Goal: Use online tool/utility: Utilize a website feature to perform a specific function

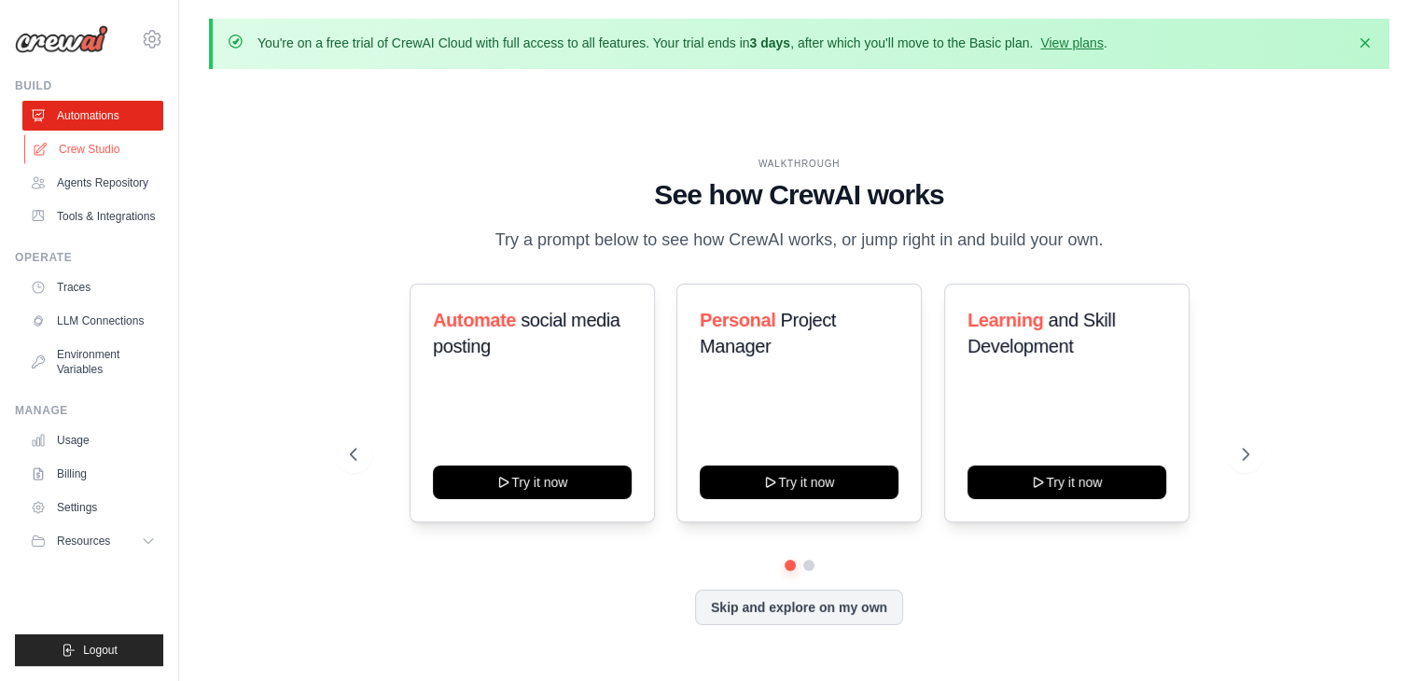
click at [72, 153] on link "Crew Studio" at bounding box center [94, 149] width 141 height 30
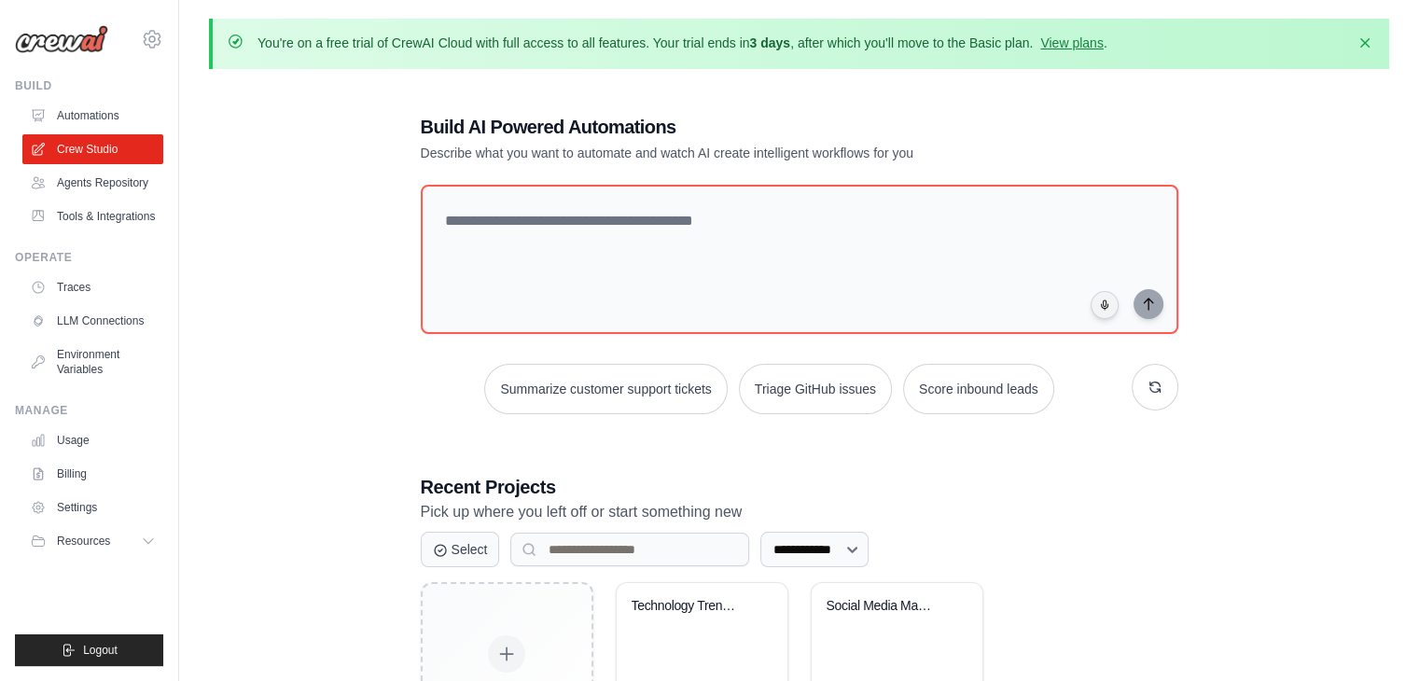
click at [97, 176] on link "Agents Repository" at bounding box center [92, 183] width 141 height 30
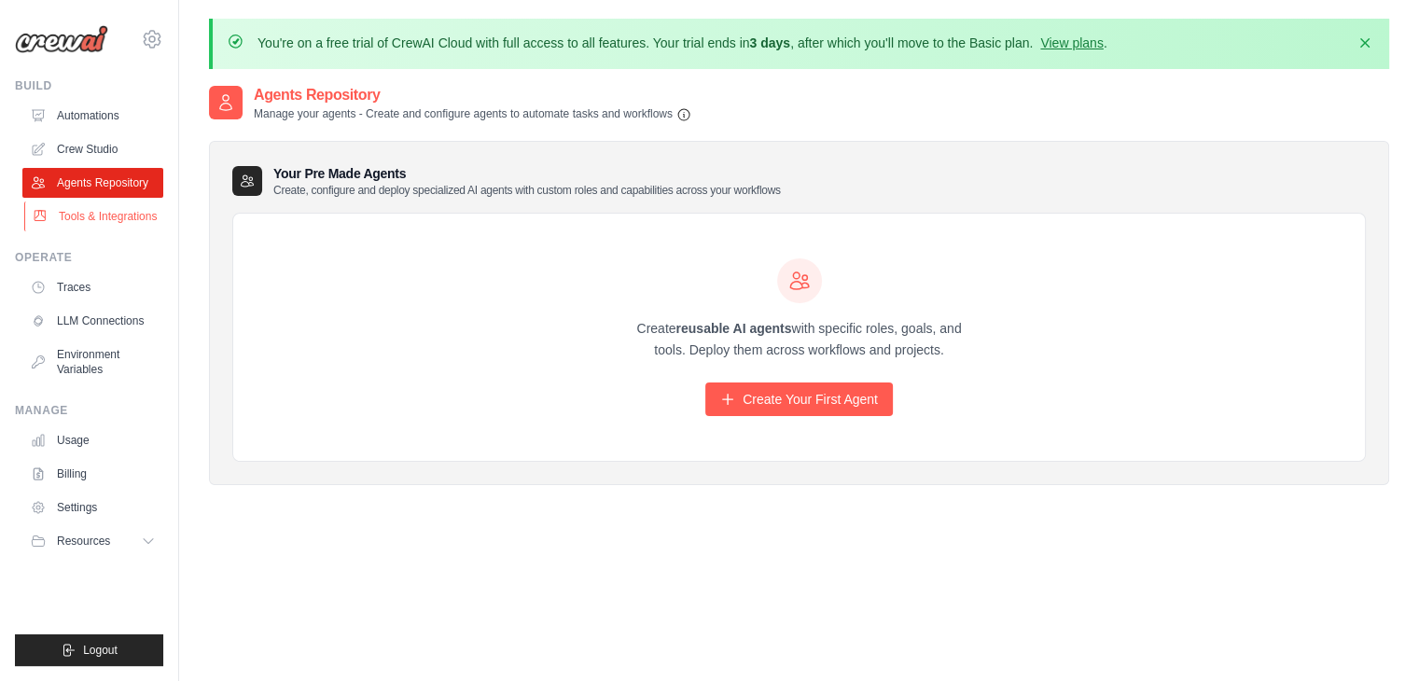
click at [106, 221] on link "Tools & Integrations" at bounding box center [94, 216] width 141 height 30
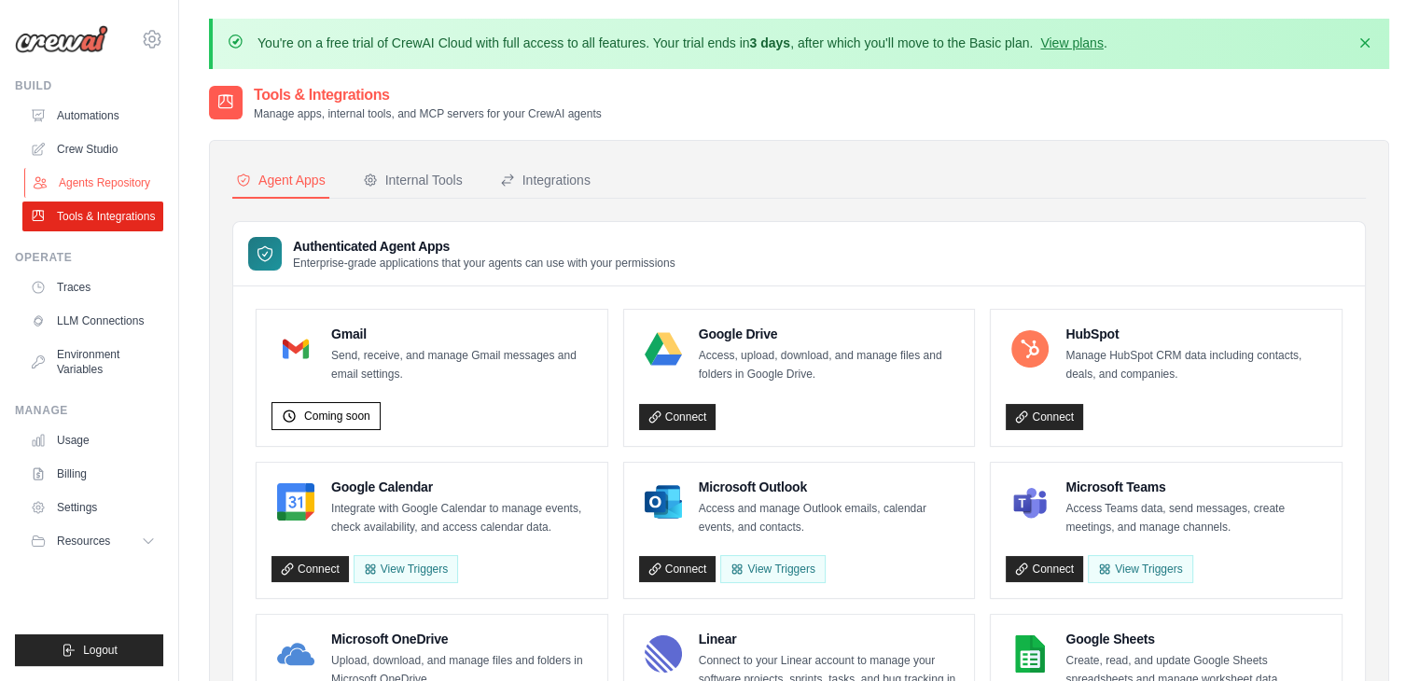
click at [86, 190] on link "Agents Repository" at bounding box center [94, 183] width 141 height 30
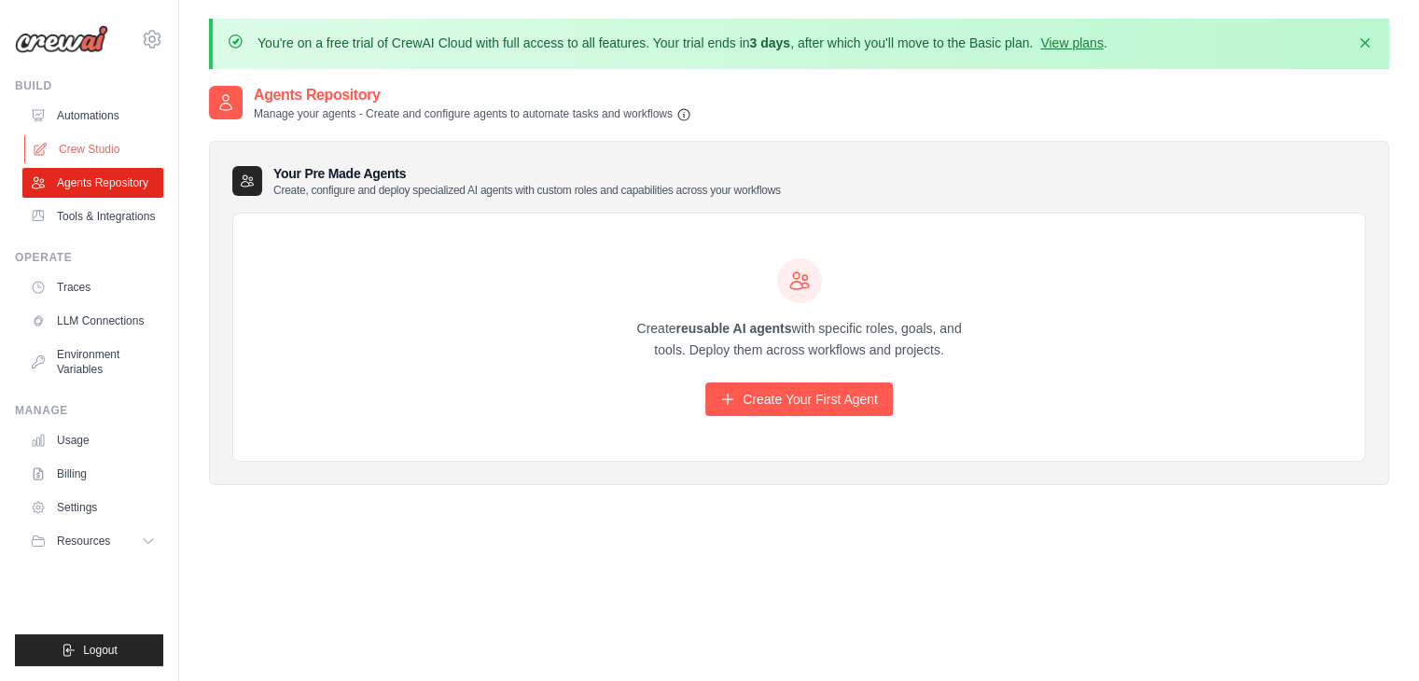
click at [116, 139] on link "Crew Studio" at bounding box center [94, 149] width 141 height 30
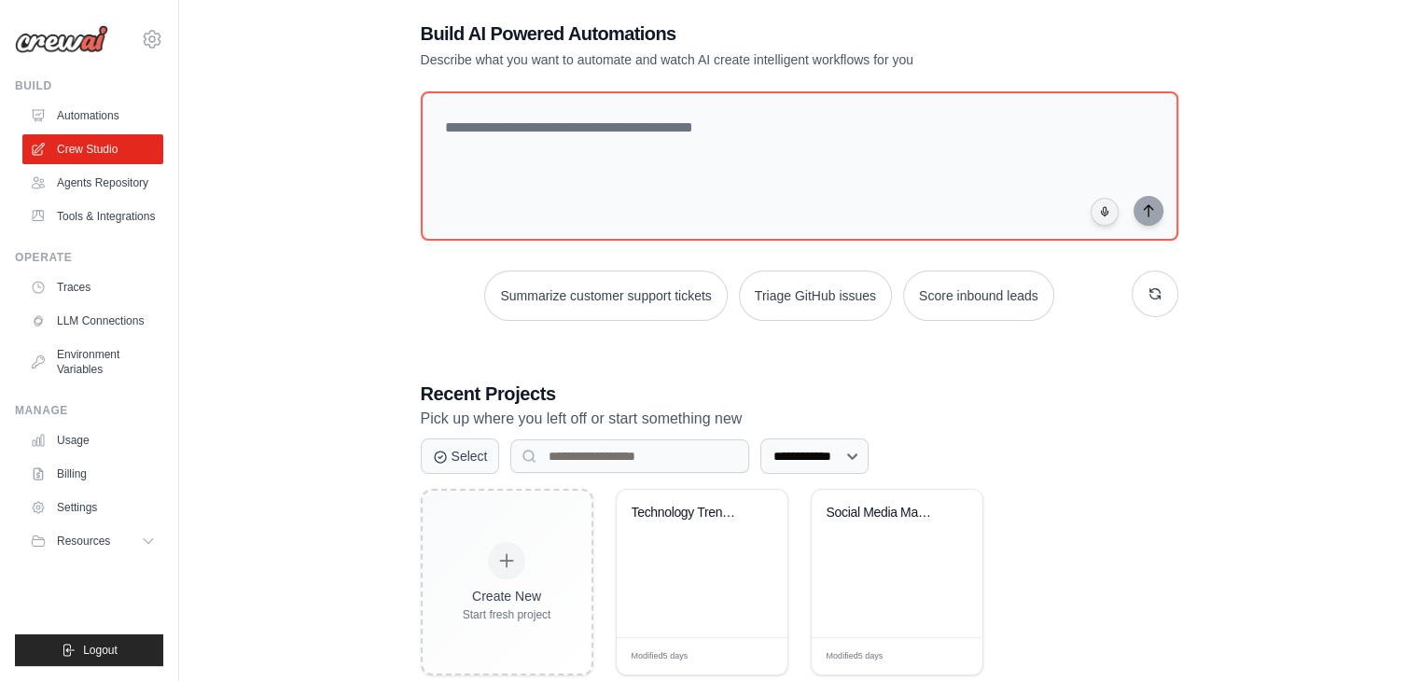
scroll to position [135, 0]
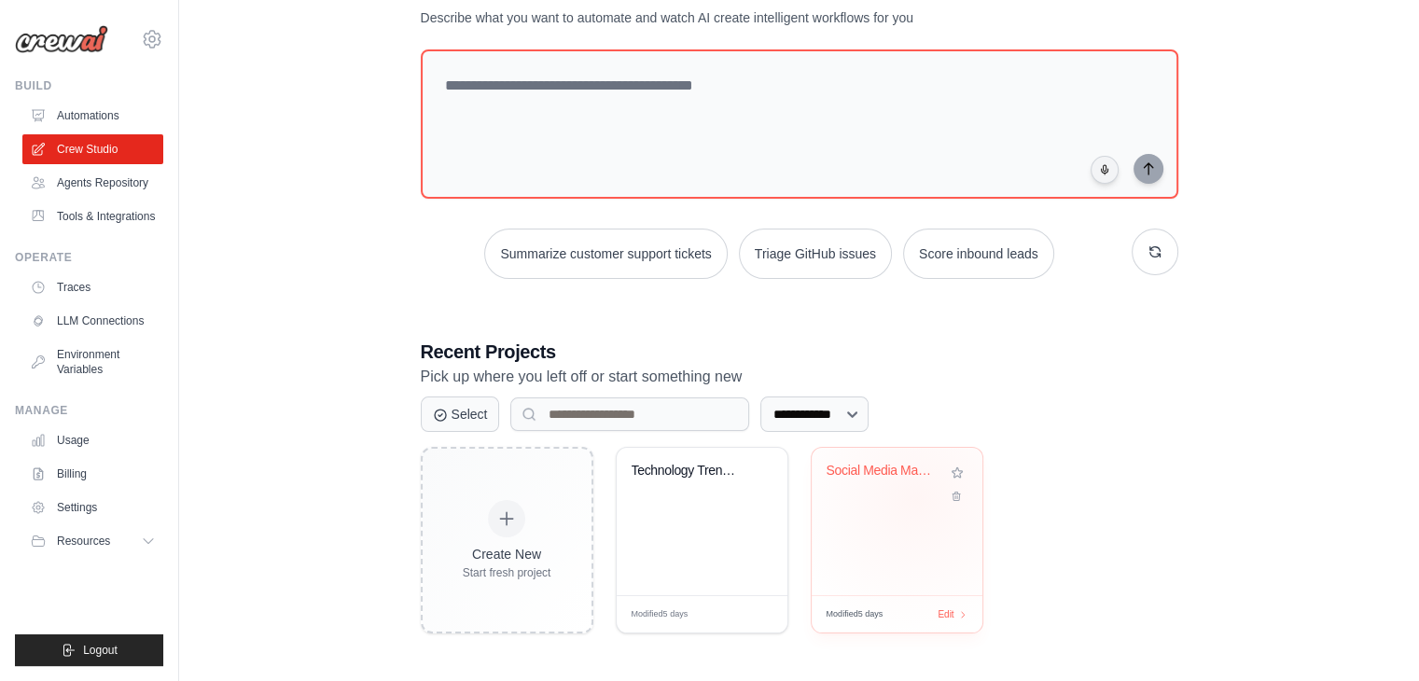
click at [906, 498] on div "Social Media Management Automation" at bounding box center [896, 484] width 141 height 43
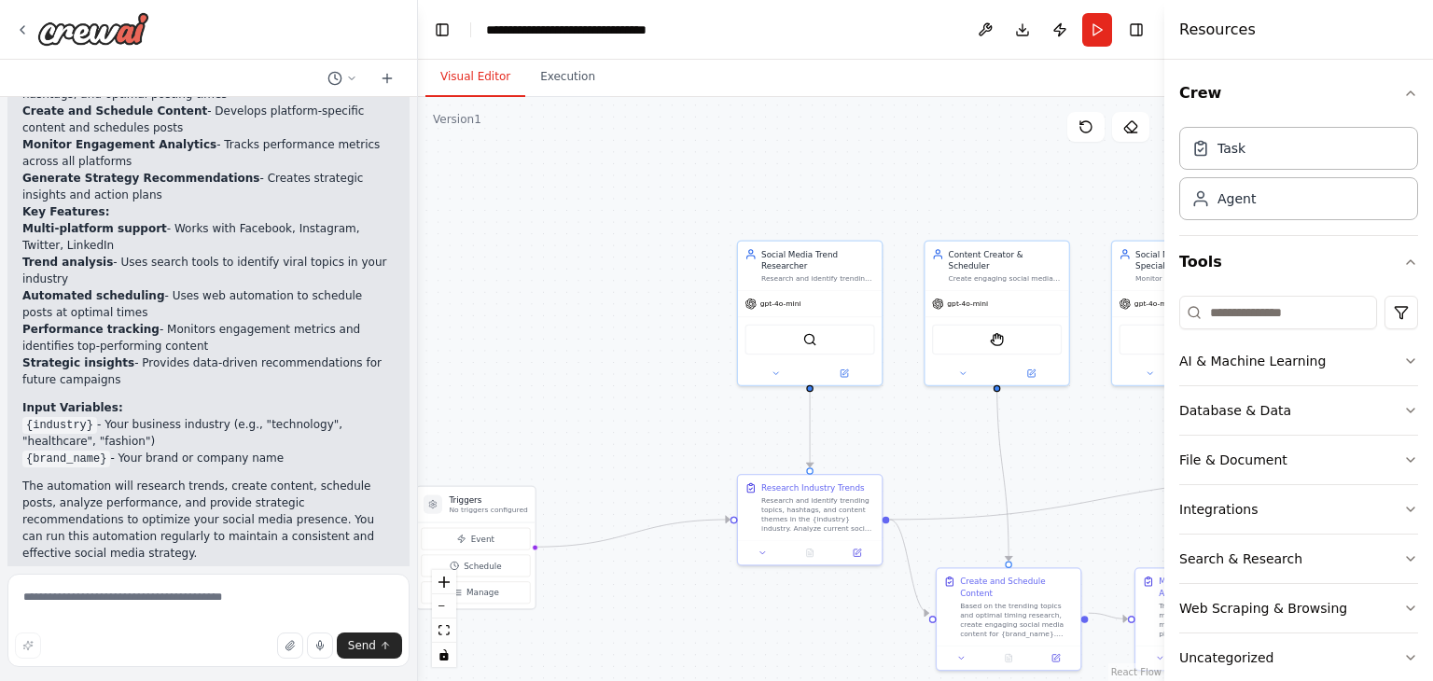
scroll to position [1780, 0]
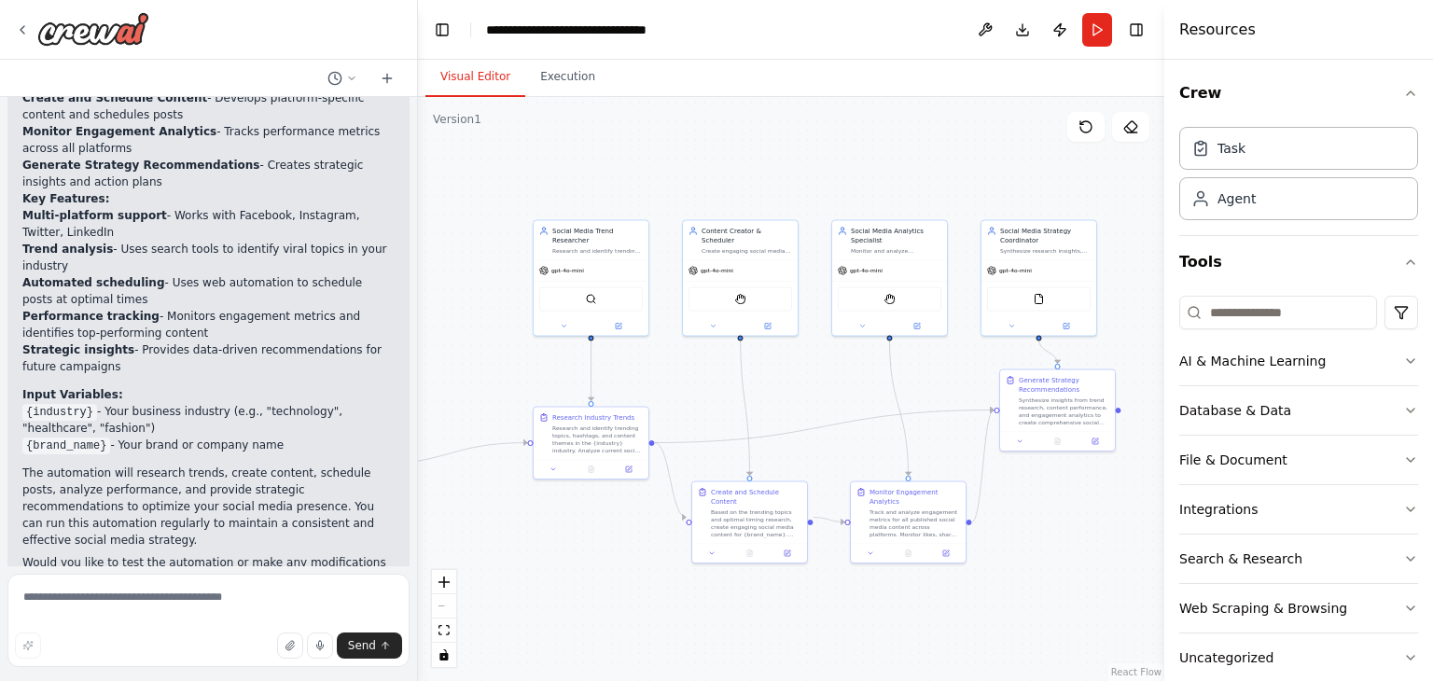
drag, startPoint x: 899, startPoint y: 396, endPoint x: 713, endPoint y: 362, distance: 189.7
click at [713, 362] on div ".deletable-edge-delete-btn { width: 20px; height: 20px; border: 0px solid #ffff…" at bounding box center [791, 389] width 746 height 584
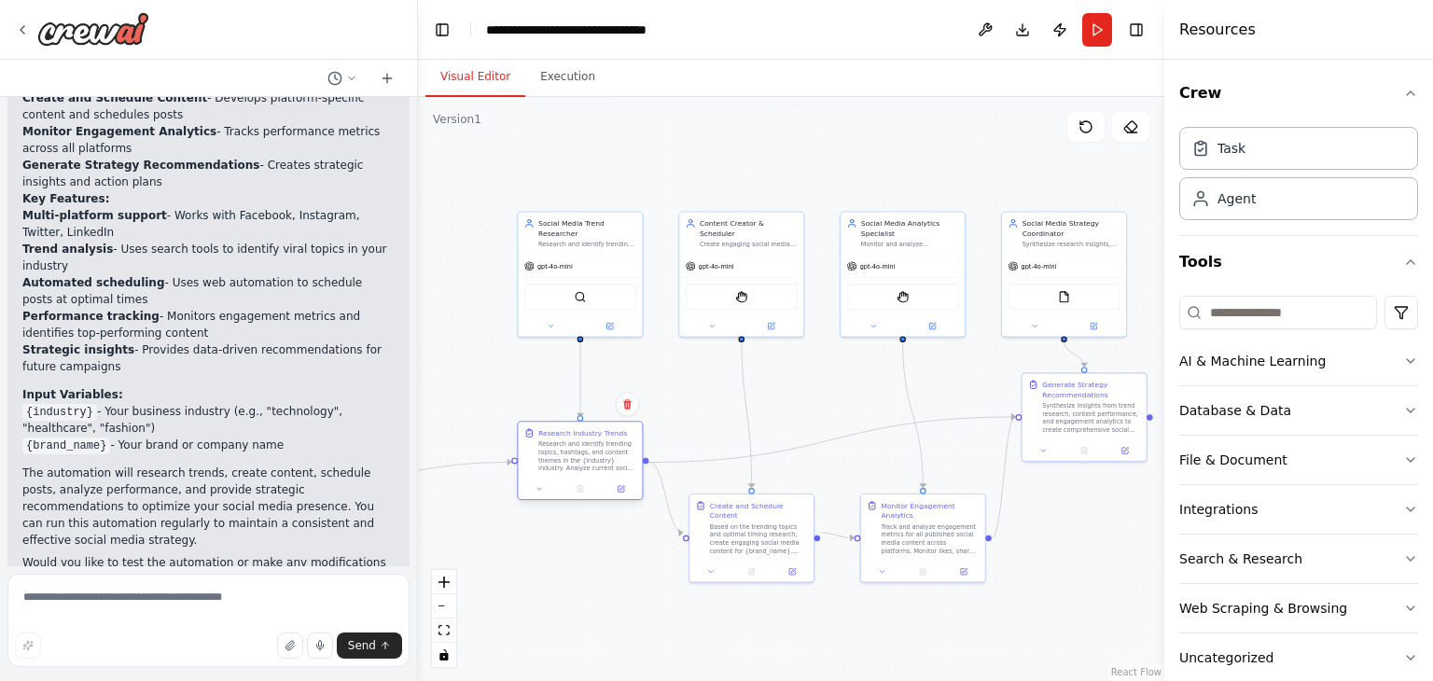
click at [576, 448] on div "Research and identify trending topics, hashtags, and content themes in the {ind…" at bounding box center [587, 456] width 98 height 33
click at [597, 30] on div "**********" at bounding box center [591, 30] width 210 height 19
click at [597, 30] on div "**********" at bounding box center [602, 30] width 232 height 19
click at [764, 41] on header "**********" at bounding box center [791, 30] width 746 height 60
click at [526, 21] on div "**********" at bounding box center [591, 30] width 210 height 19
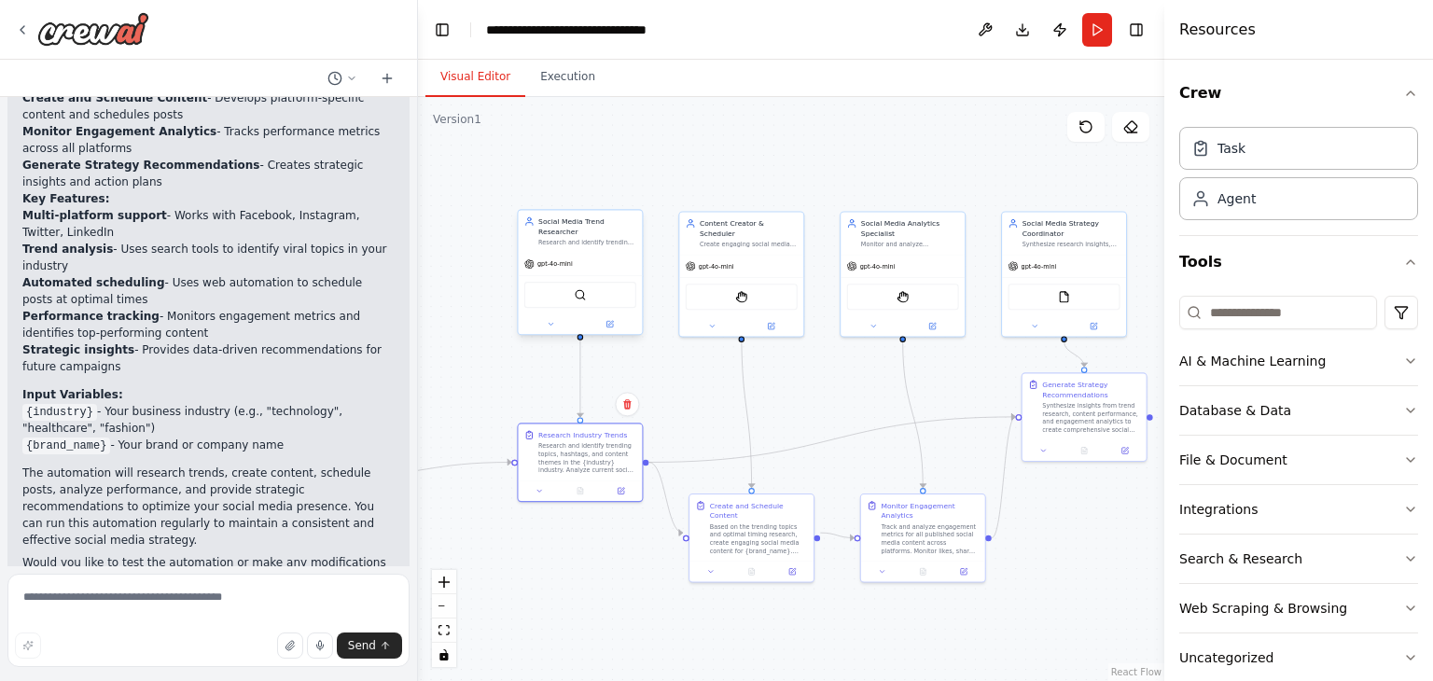
click at [579, 224] on div "Social Media Trend Researcher" at bounding box center [587, 226] width 98 height 21
click at [593, 226] on div "Social Media Trend Researcher Research and identify trending topics in the {ind…" at bounding box center [587, 231] width 98 height 30
click at [575, 237] on div "Social Media Trend Researcher Research and identify trending topics in the {ind…" at bounding box center [580, 231] width 124 height 42
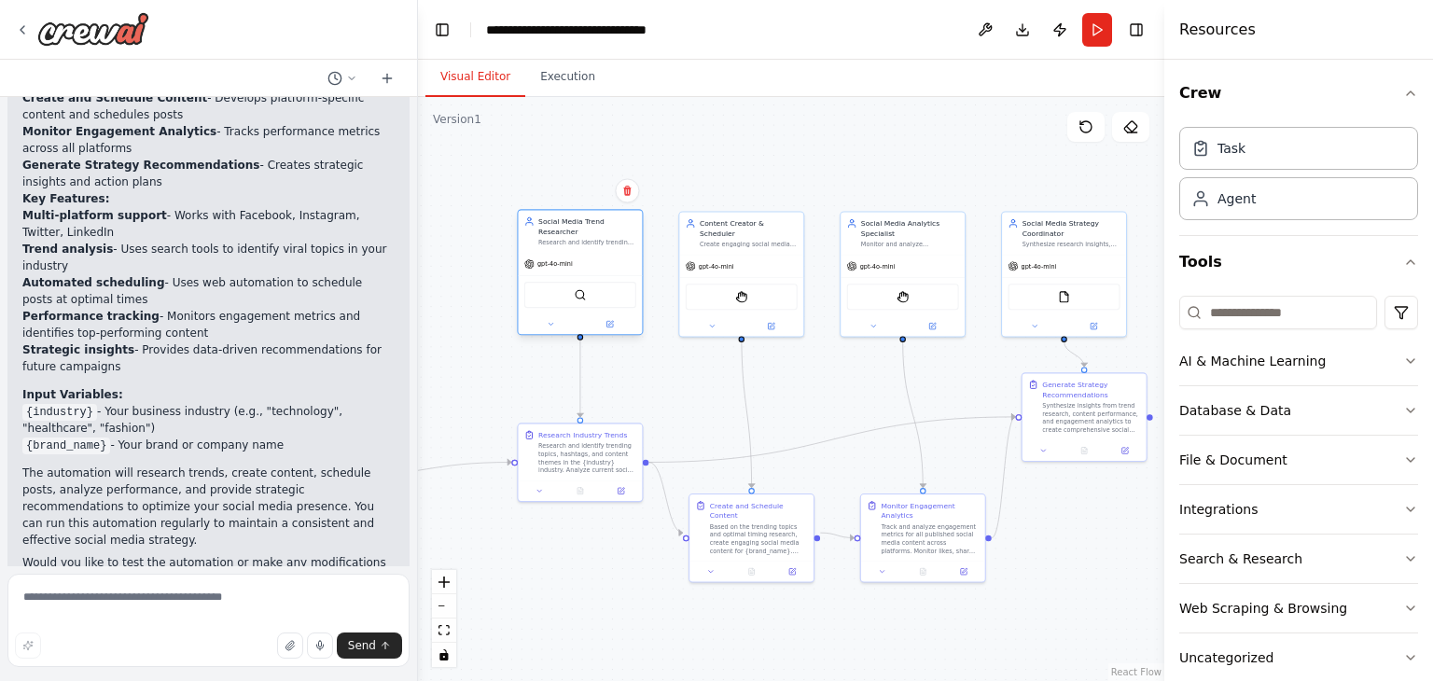
click at [575, 237] on div "Social Media Trend Researcher Research and identify trending topics in the {ind…" at bounding box center [580, 231] width 124 height 42
drag, startPoint x: 566, startPoint y: 451, endPoint x: 578, endPoint y: 443, distance: 14.7
click at [578, 443] on div "Research and identify trending topics, hashtags, and content themes in the {ind…" at bounding box center [597, 456] width 98 height 33
click at [572, 239] on div "Research and identify trending topics in the {industry} industry by analyzing s…" at bounding box center [587, 243] width 98 height 8
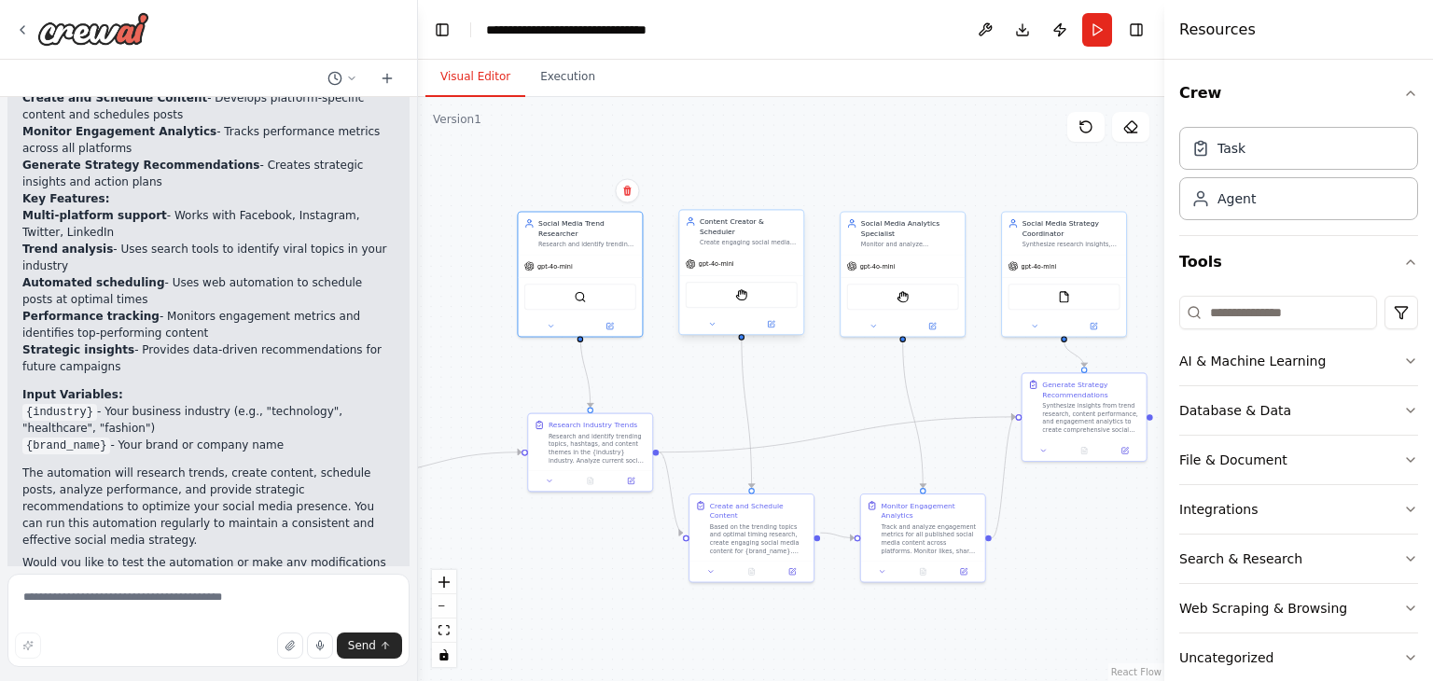
click at [759, 239] on div "Create engaging social media content based on trending topics and brand guideli…" at bounding box center [749, 243] width 98 height 8
click at [775, 239] on div "Create engaging social media content based on trending topics and brand guideli…" at bounding box center [749, 243] width 98 height 8
click at [905, 245] on div "Monitor and analyze engagement metrics across all social media platforms, track…" at bounding box center [910, 243] width 98 height 8
click at [1034, 255] on div "gpt-4o-mini" at bounding box center [1064, 264] width 124 height 22
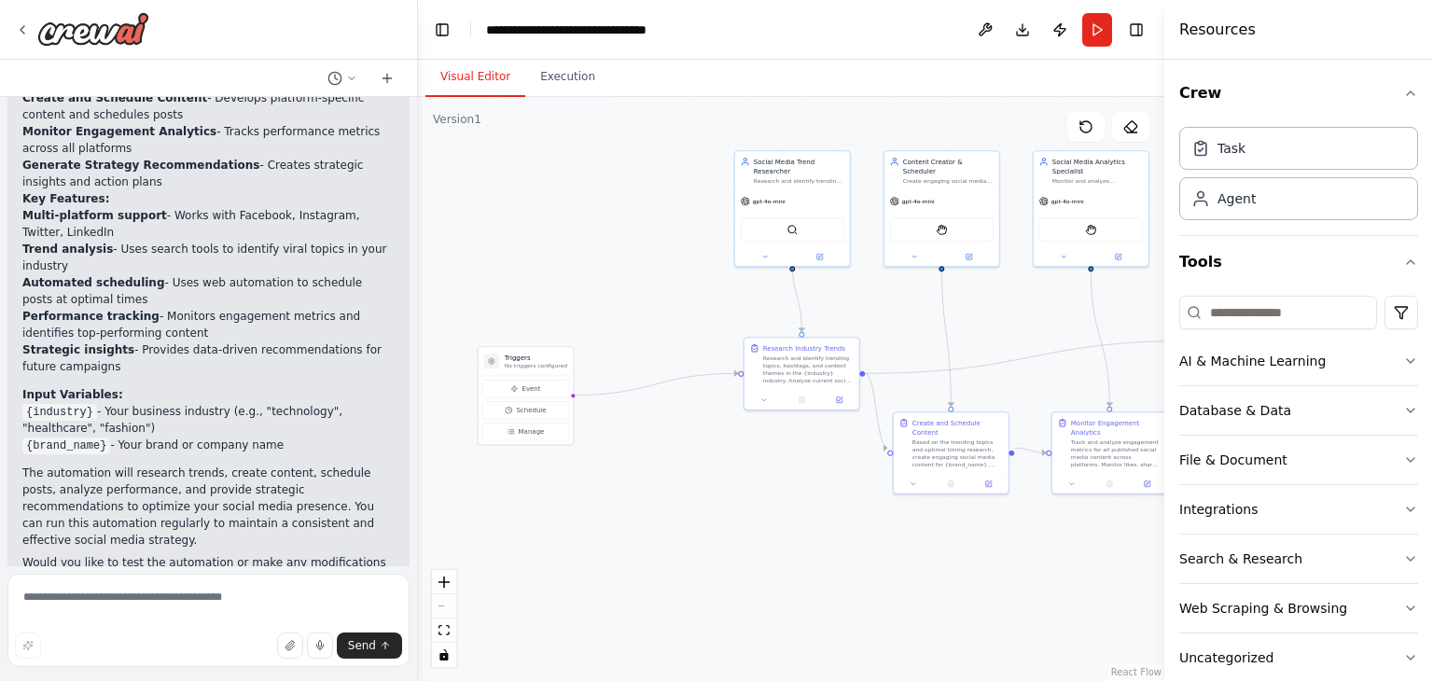
drag, startPoint x: 784, startPoint y: 382, endPoint x: 975, endPoint y: 311, distance: 204.3
click at [975, 311] on div ".deletable-edge-delete-btn { width: 20px; height: 20px; border: 0px solid #ffff…" at bounding box center [791, 389] width 746 height 584
drag, startPoint x: 535, startPoint y: 365, endPoint x: 576, endPoint y: 296, distance: 80.3
click at [576, 296] on p "No triggers configured" at bounding box center [579, 296] width 62 height 7
click at [1092, 32] on button "Run" at bounding box center [1097, 30] width 30 height 34
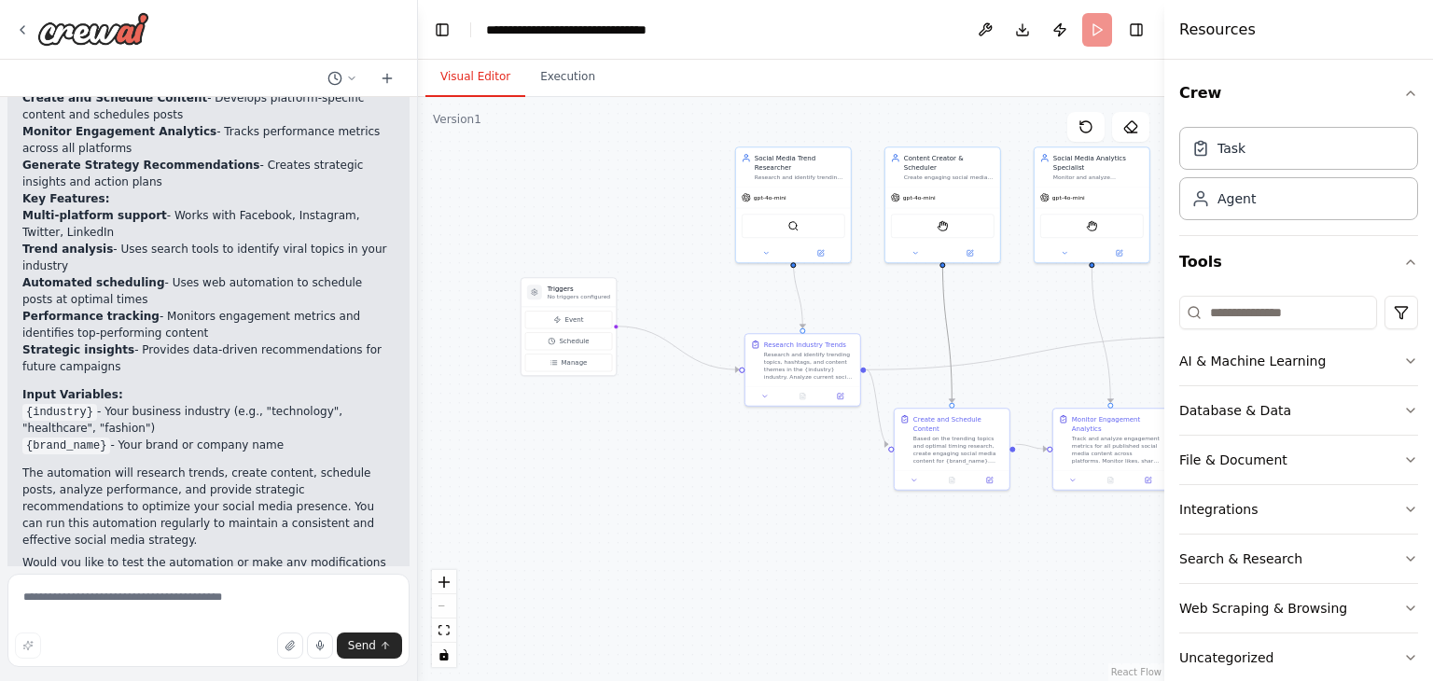
drag, startPoint x: 947, startPoint y: 324, endPoint x: 886, endPoint y: 317, distance: 61.0
click at [886, 317] on div ".deletable-edge-delete-btn { width: 20px; height: 20px; border: 0px solid #ffff…" at bounding box center [791, 389] width 746 height 584
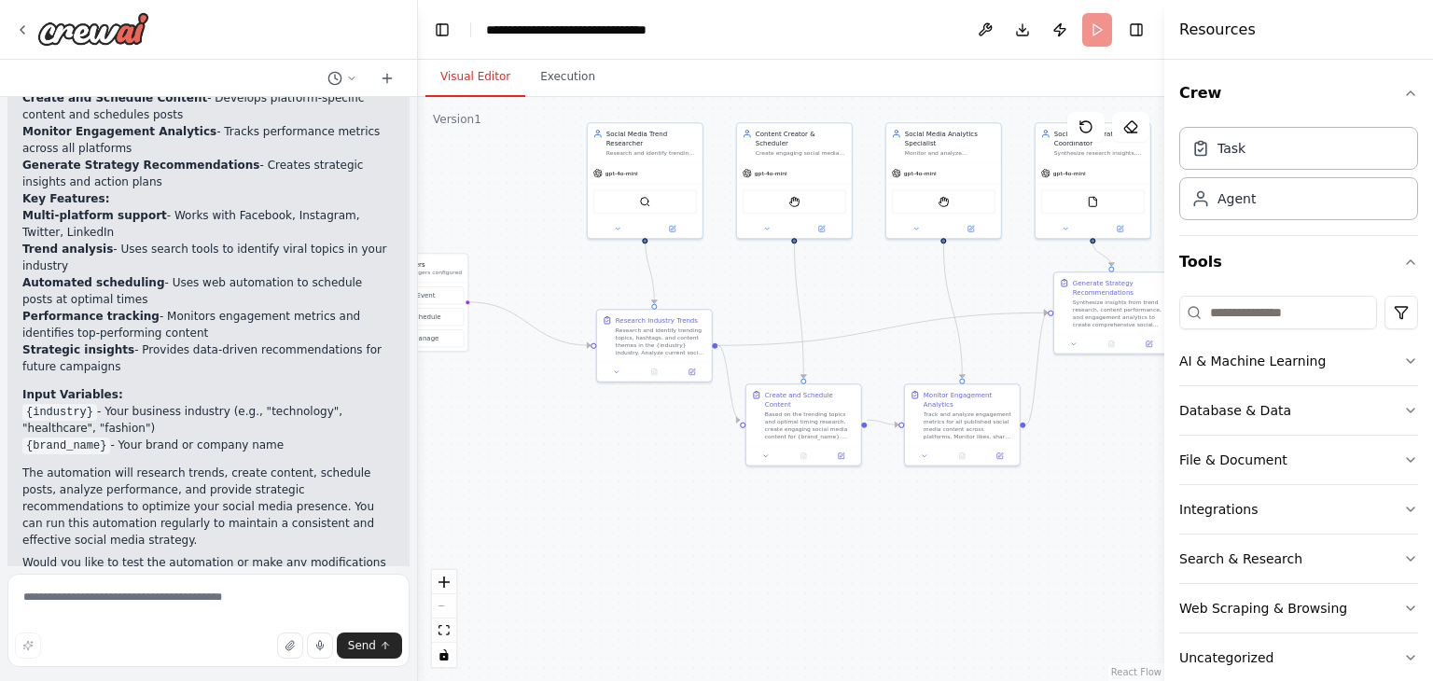
drag, startPoint x: 886, startPoint y: 317, endPoint x: 736, endPoint y: 293, distance: 152.1
click at [736, 293] on div ".deletable-edge-delete-btn { width: 20px; height: 20px; border: 0px solid #ffff…" at bounding box center [791, 389] width 746 height 584
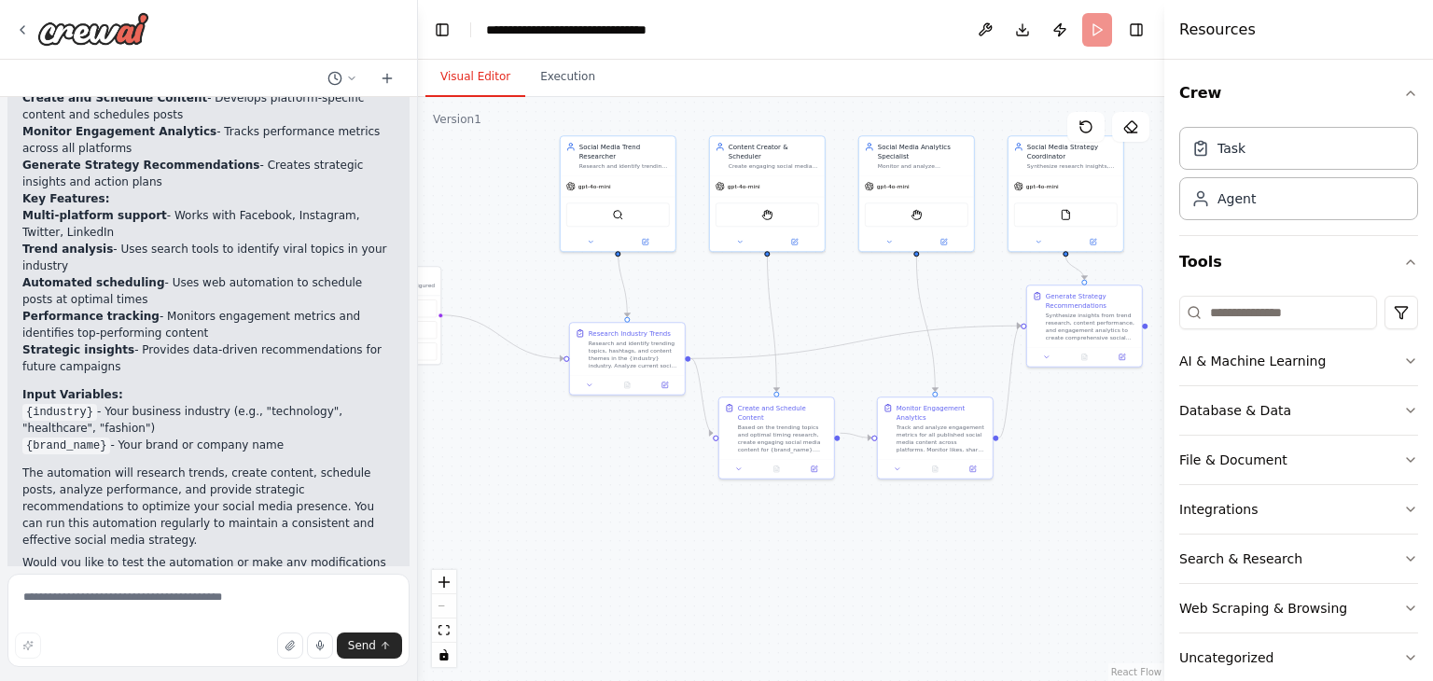
drag, startPoint x: 997, startPoint y: 286, endPoint x: 972, endPoint y: 299, distance: 28.4
click at [972, 299] on div ".deletable-edge-delete-btn { width: 20px; height: 20px; border: 0px solid #ffff…" at bounding box center [791, 389] width 746 height 584
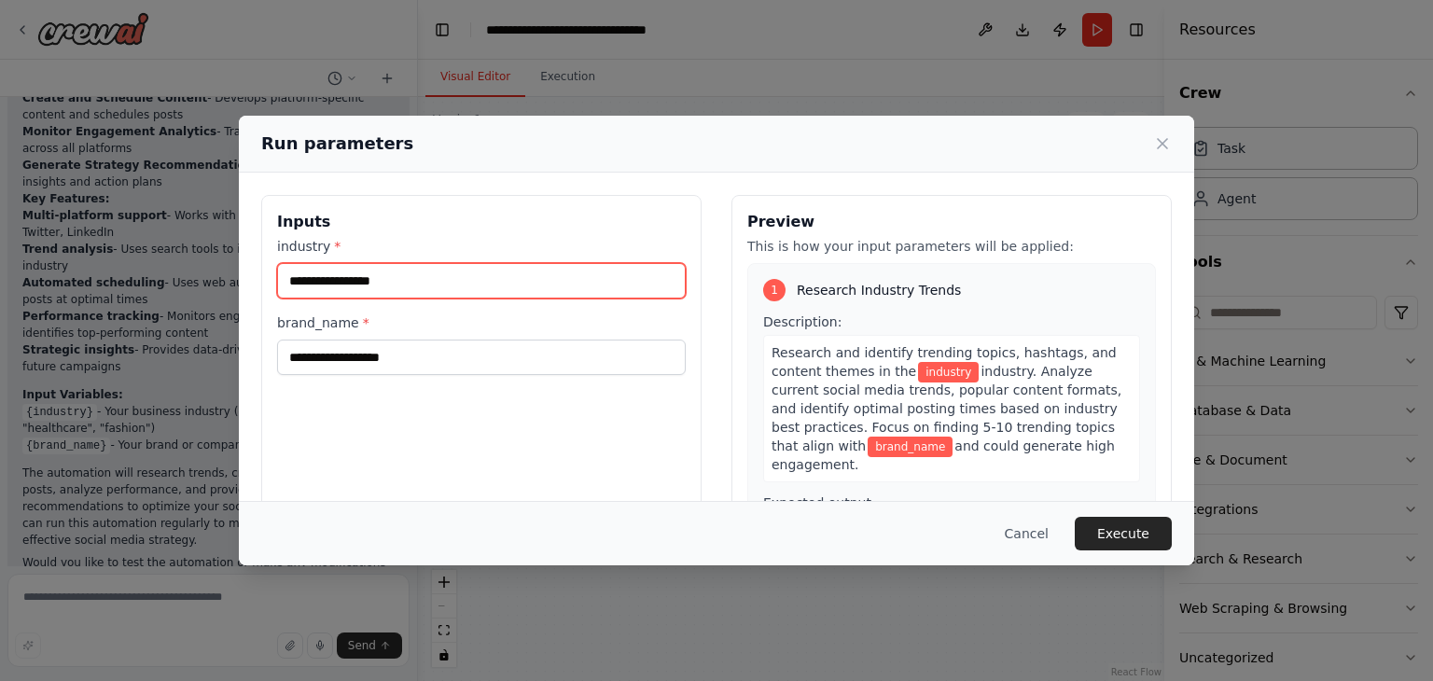
click at [490, 280] on input "industry *" at bounding box center [481, 280] width 409 height 35
type input "**********"
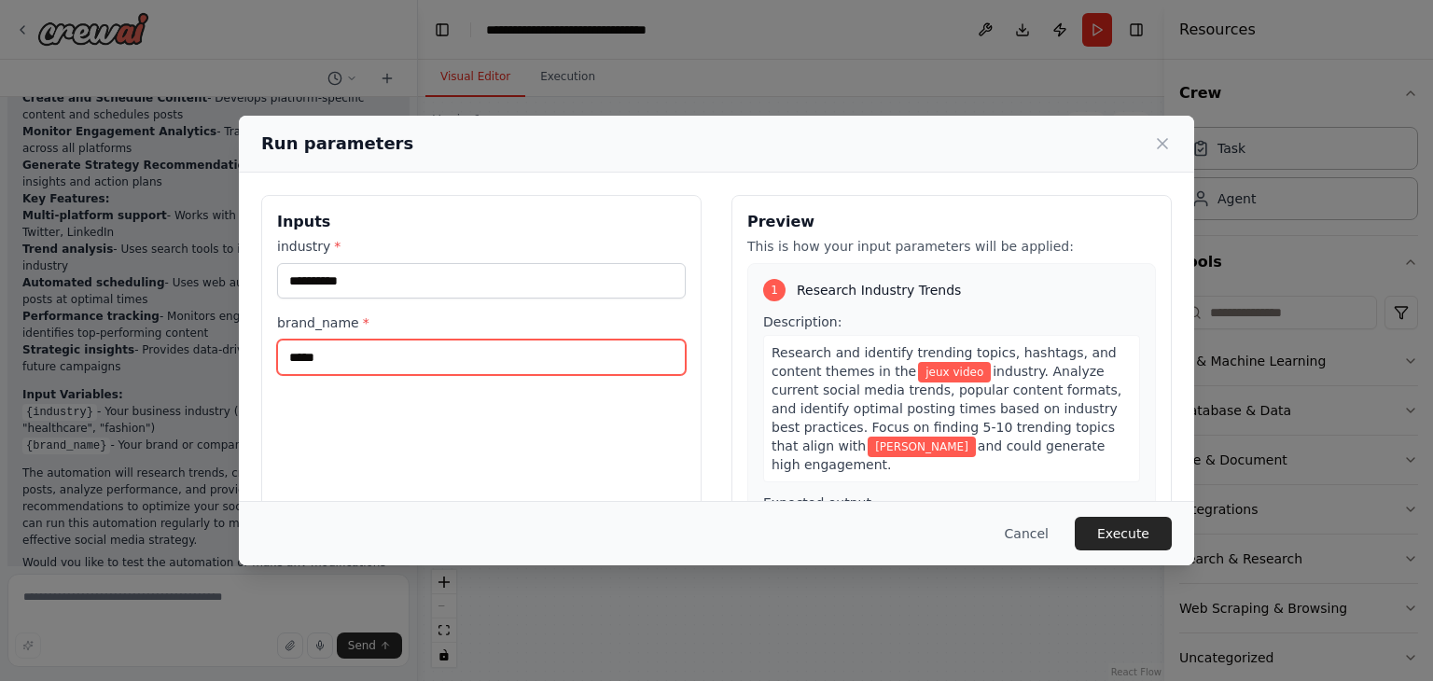
type input "******"
paste input "**********"
type input "*******"
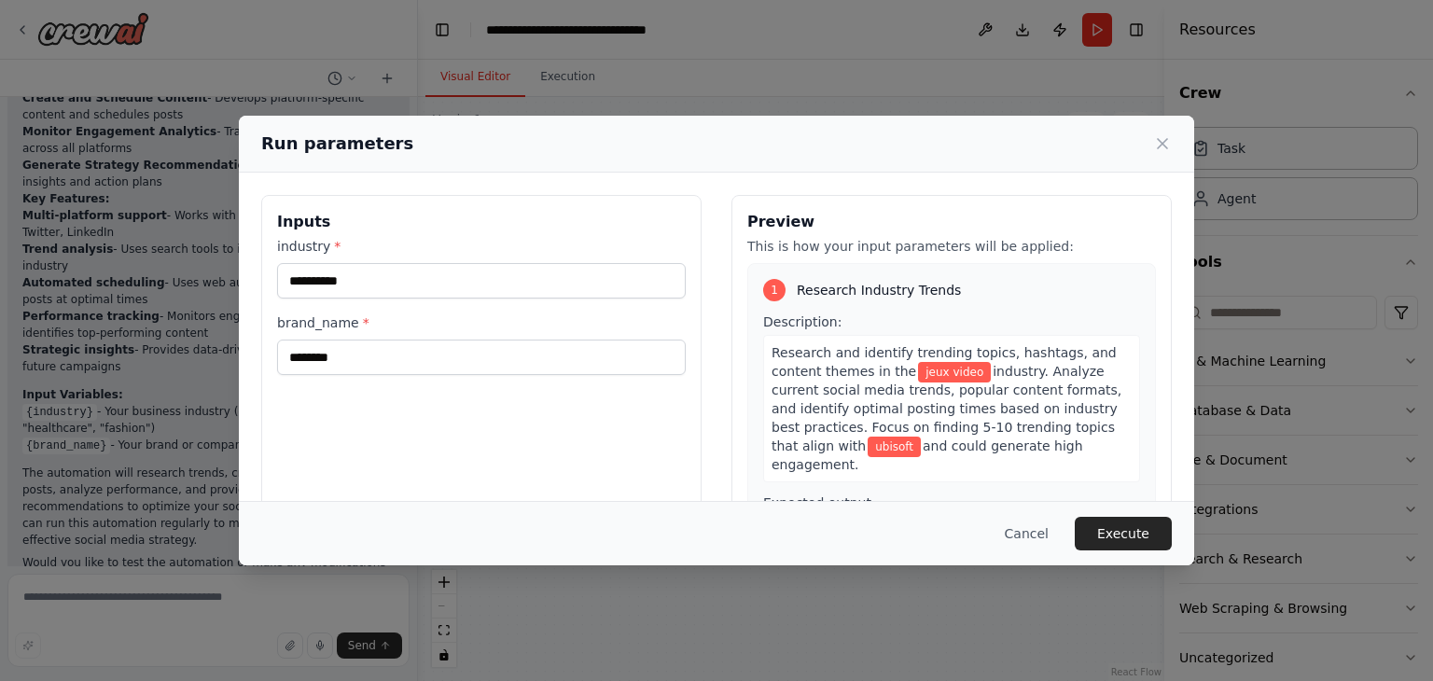
click at [340, 203] on div "**********" at bounding box center [481, 416] width 440 height 442
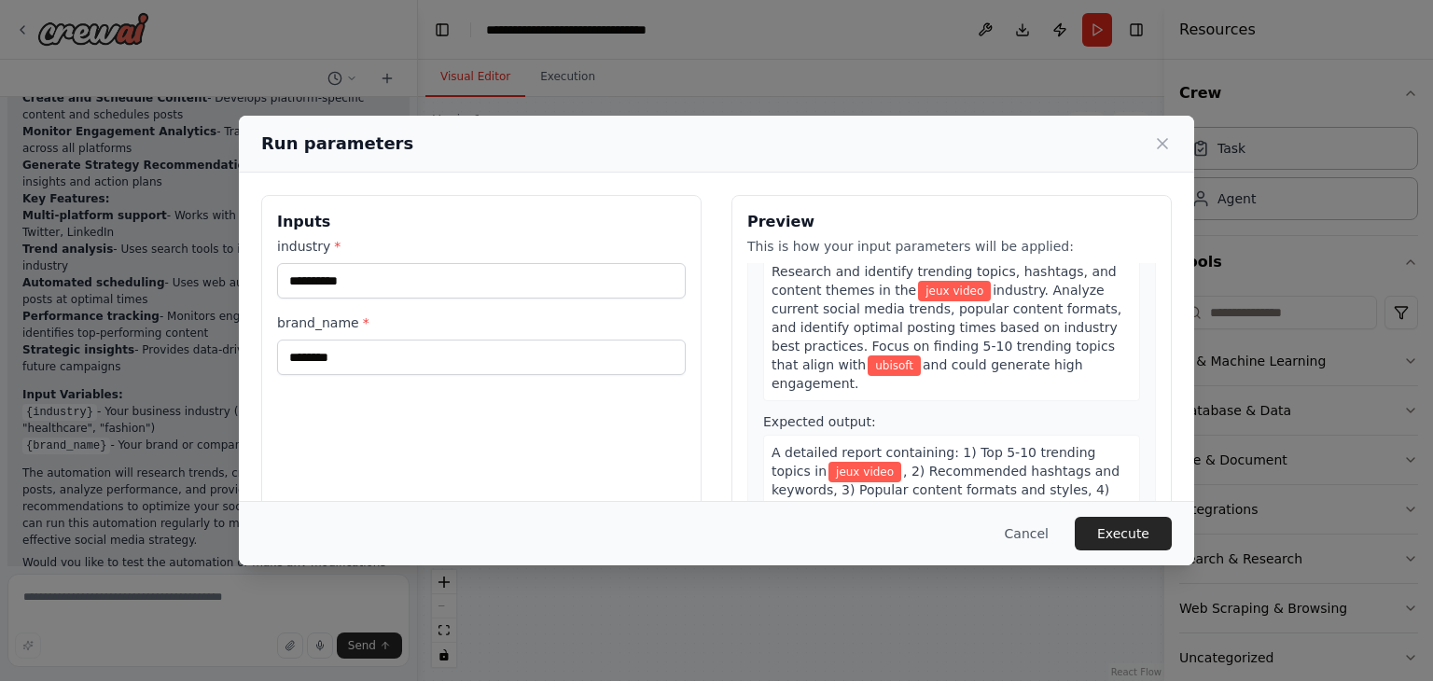
scroll to position [6, 0]
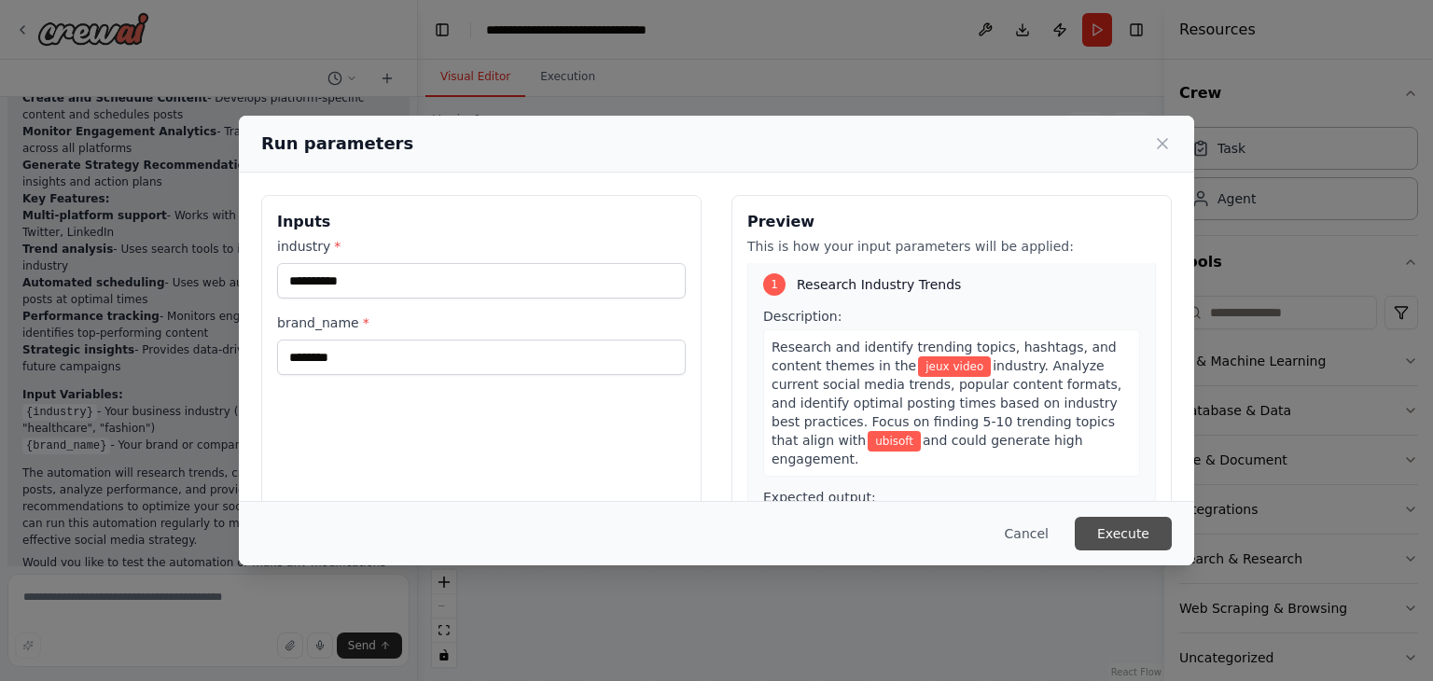
click at [1110, 531] on button "Execute" at bounding box center [1123, 534] width 97 height 34
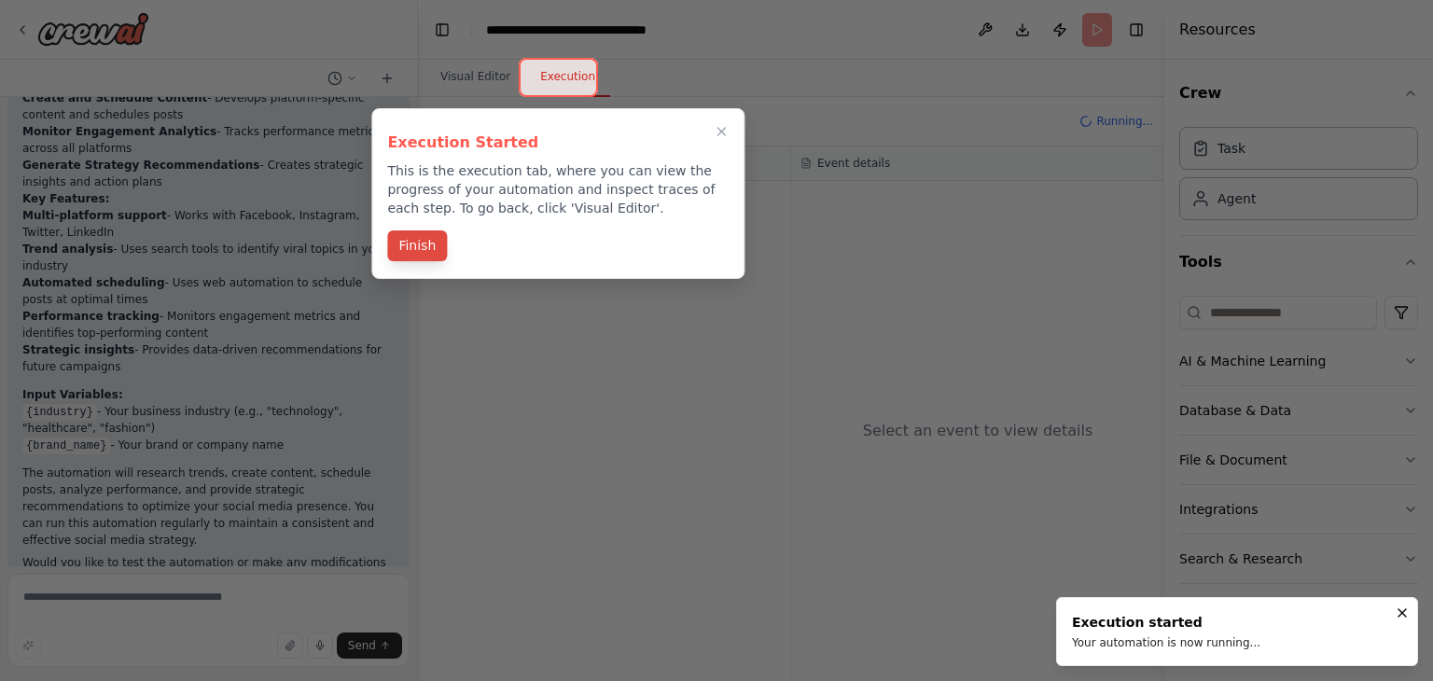
click at [412, 252] on button "Finish" at bounding box center [417, 245] width 60 height 31
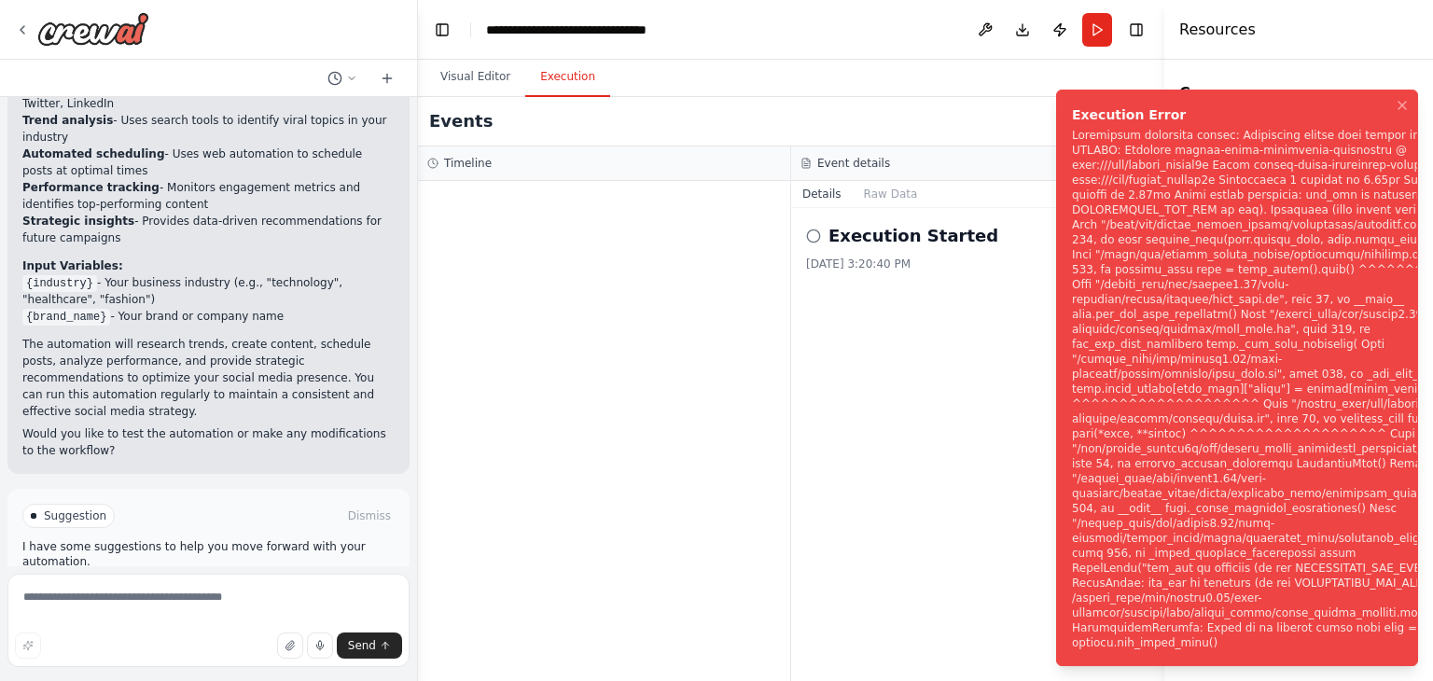
scroll to position [1930, 0]
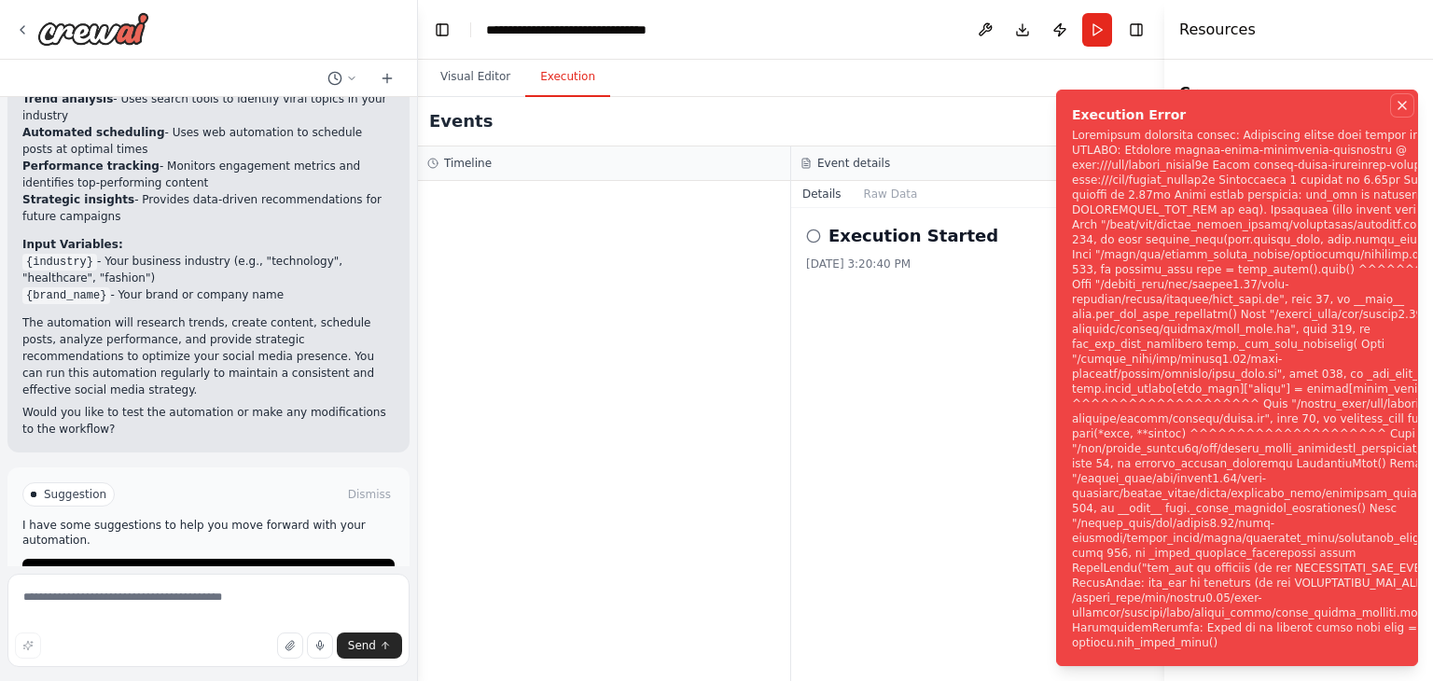
click at [1403, 109] on icon "Notifications (F8)" at bounding box center [1401, 105] width 7 height 7
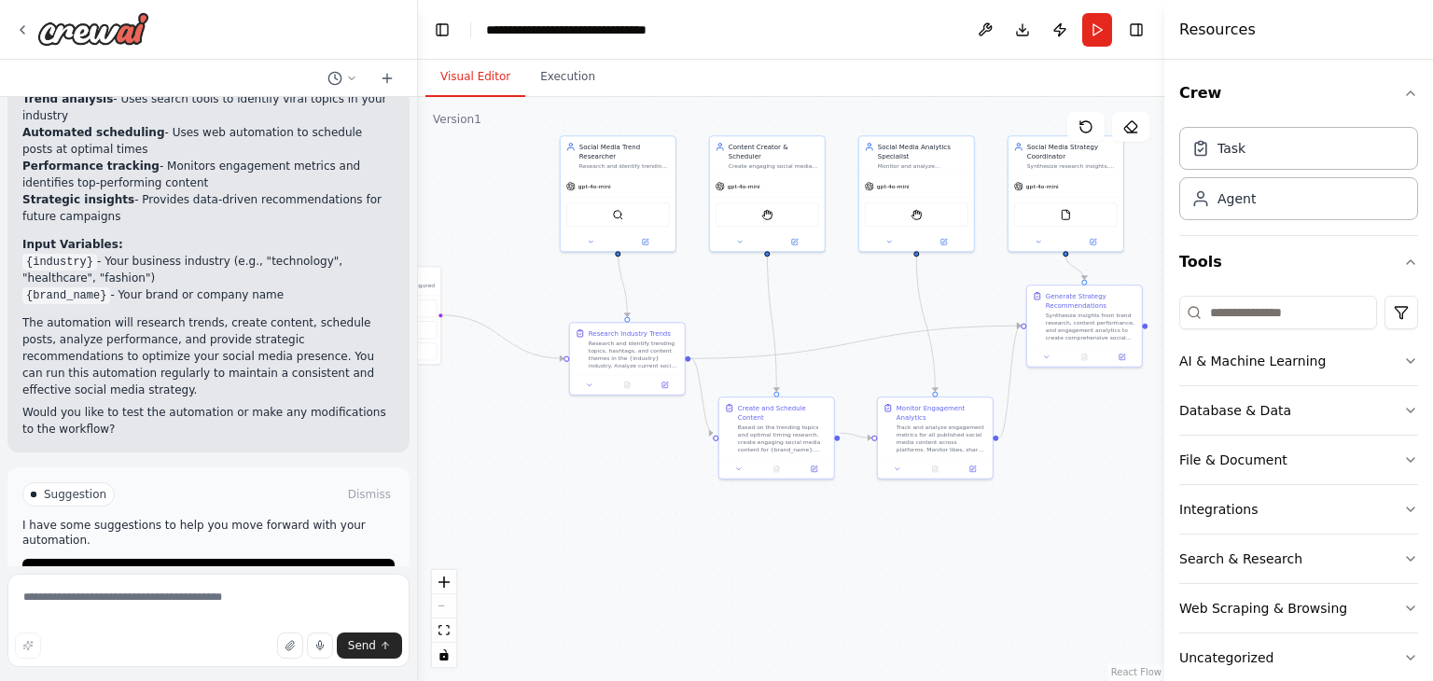
click at [474, 80] on button "Visual Editor" at bounding box center [475, 77] width 100 height 39
click at [187, 482] on div "Suggestion Dismiss I have some suggestions to help you move forward with your a…" at bounding box center [208, 535] width 372 height 106
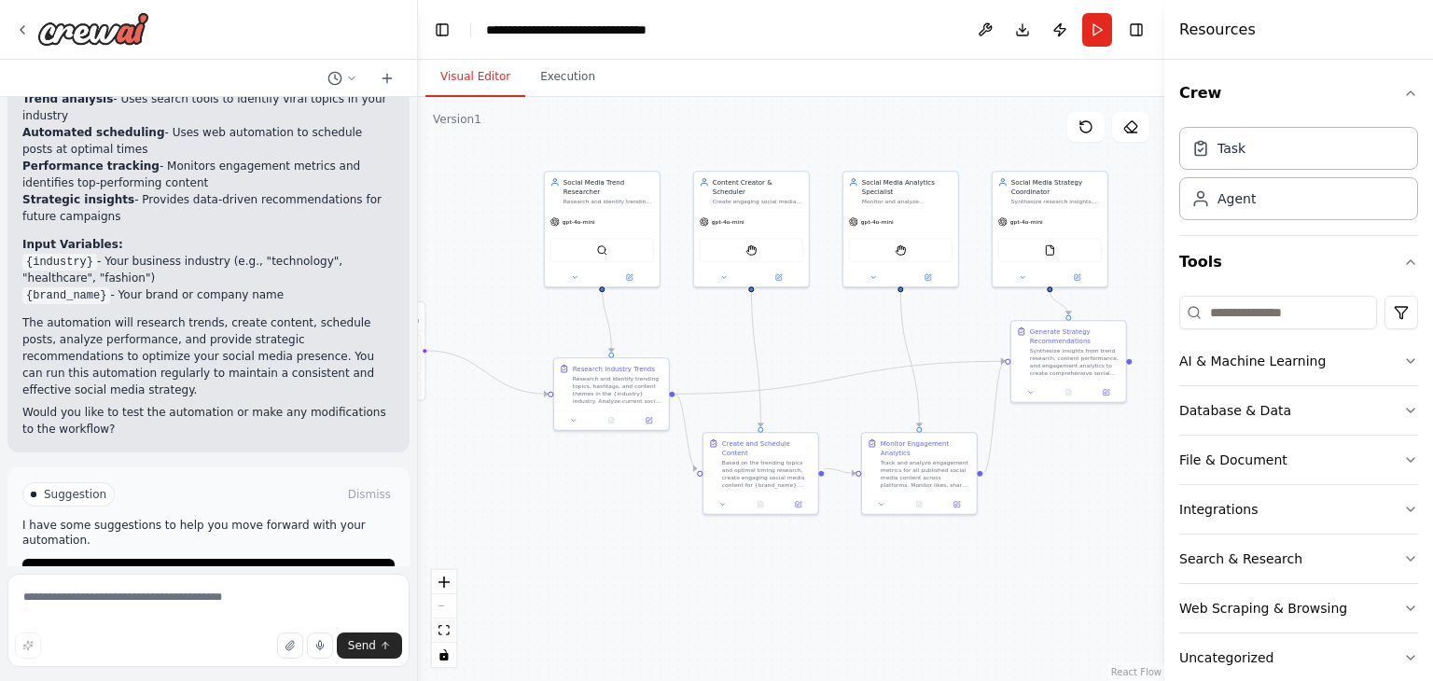
drag, startPoint x: 652, startPoint y: 278, endPoint x: 636, endPoint y: 313, distance: 38.8
click at [636, 313] on div ".deletable-edge-delete-btn { width: 20px; height: 20px; border: 0px solid #ffff…" at bounding box center [791, 389] width 746 height 584
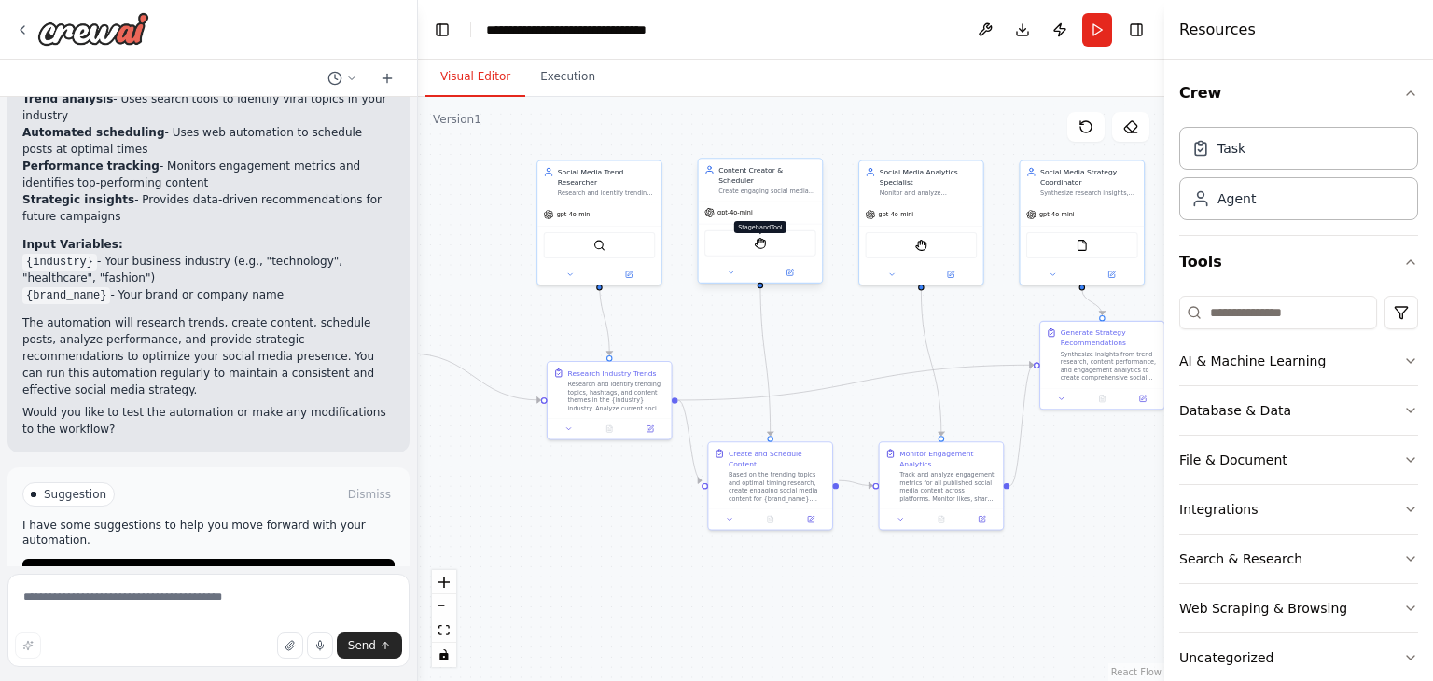
click at [759, 237] on img at bounding box center [760, 243] width 12 height 12
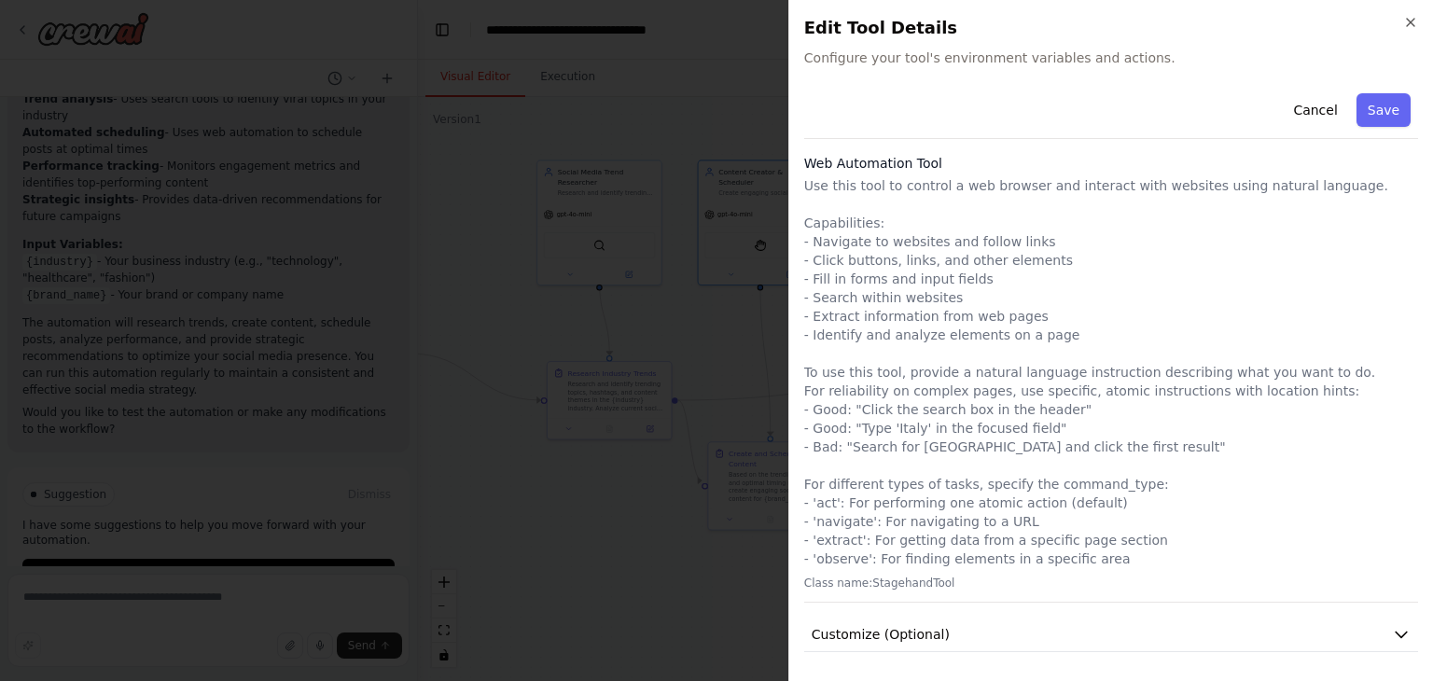
scroll to position [0, 0]
